Goal: Navigation & Orientation: Find specific page/section

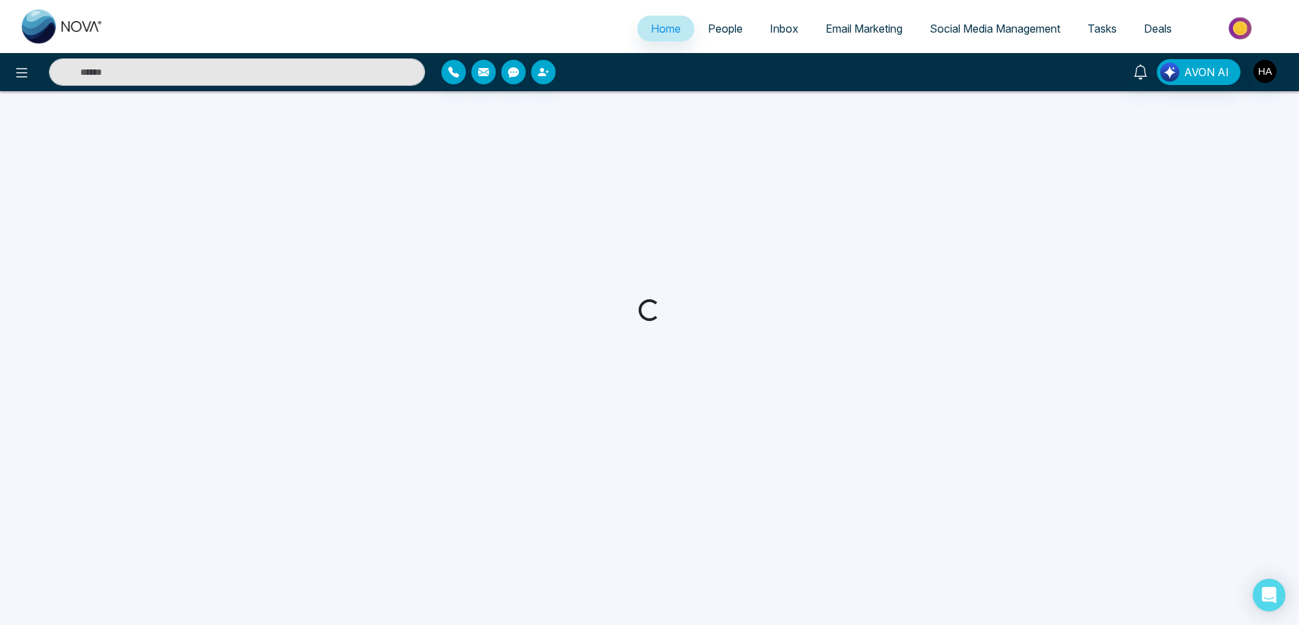
select select "*"
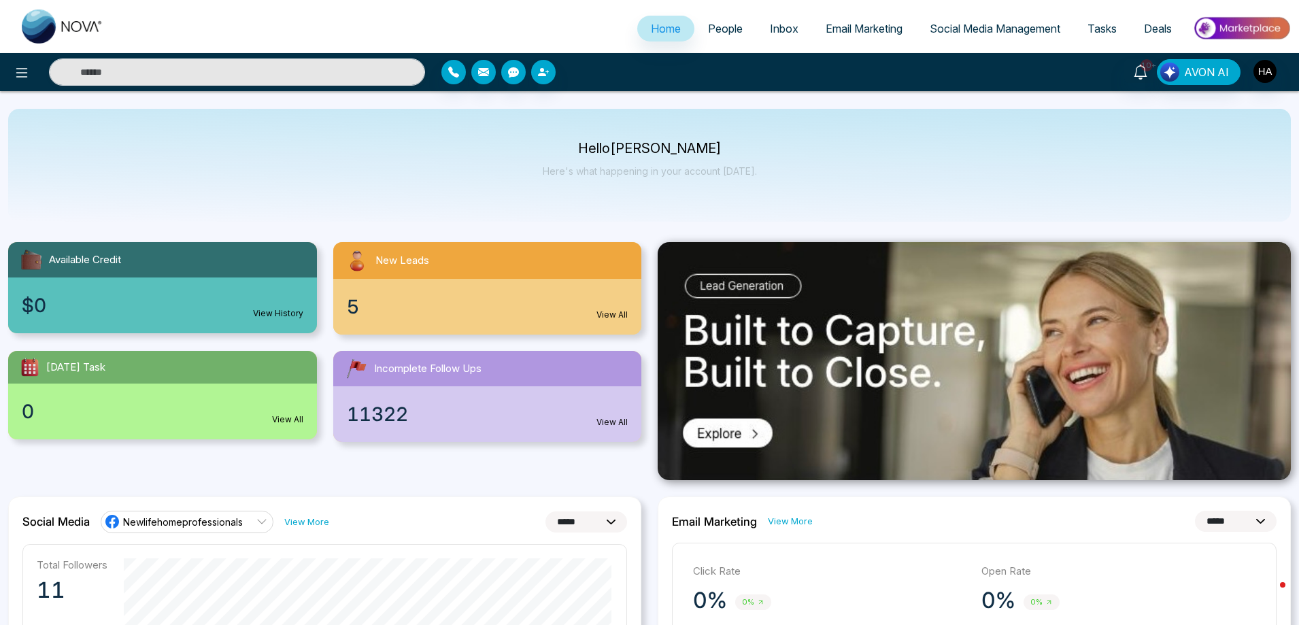
click at [533, 305] on div "5 View All" at bounding box center [487, 307] width 309 height 56
